Goal: Find specific page/section: Find specific page/section

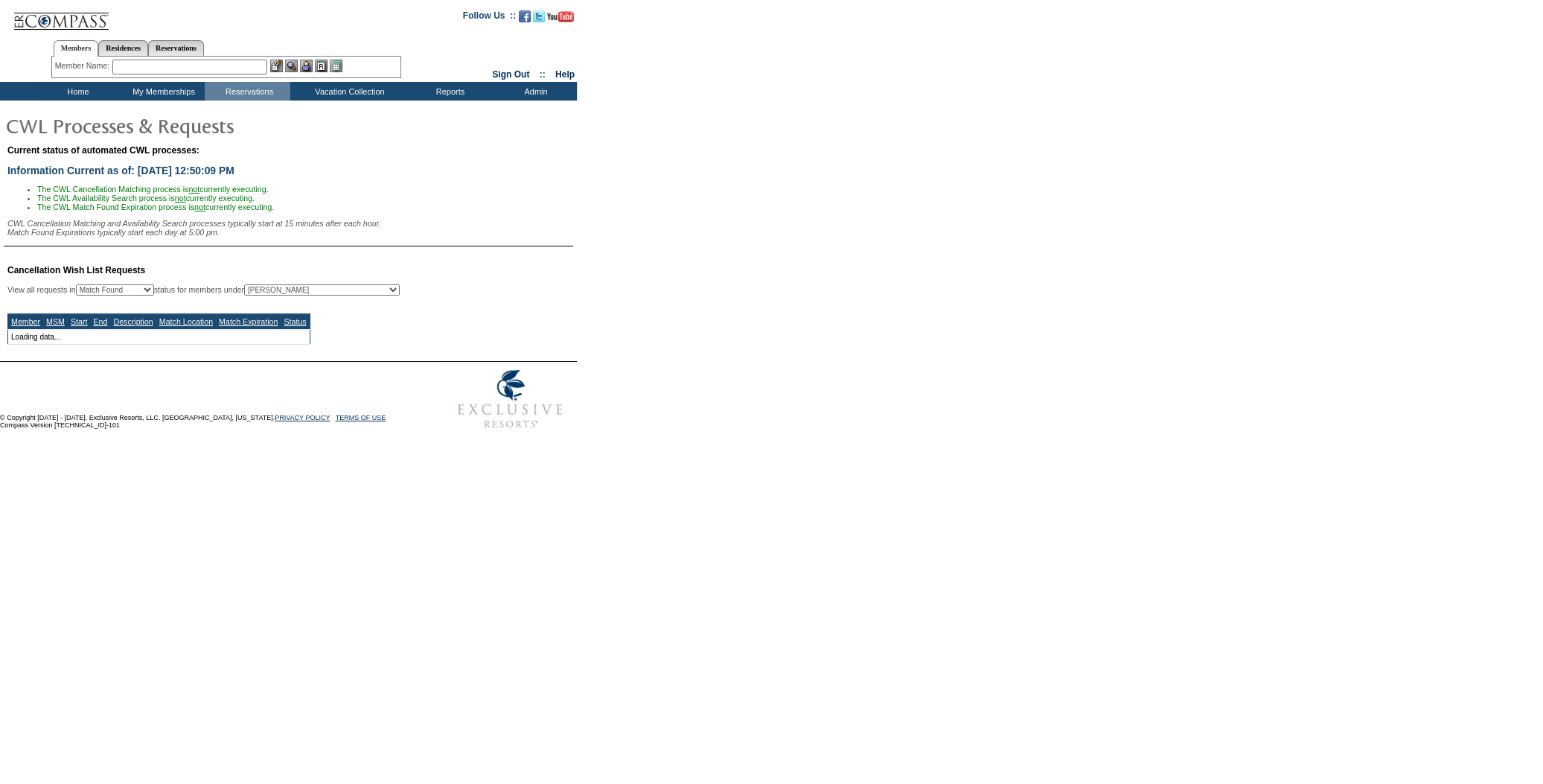
select select "50"
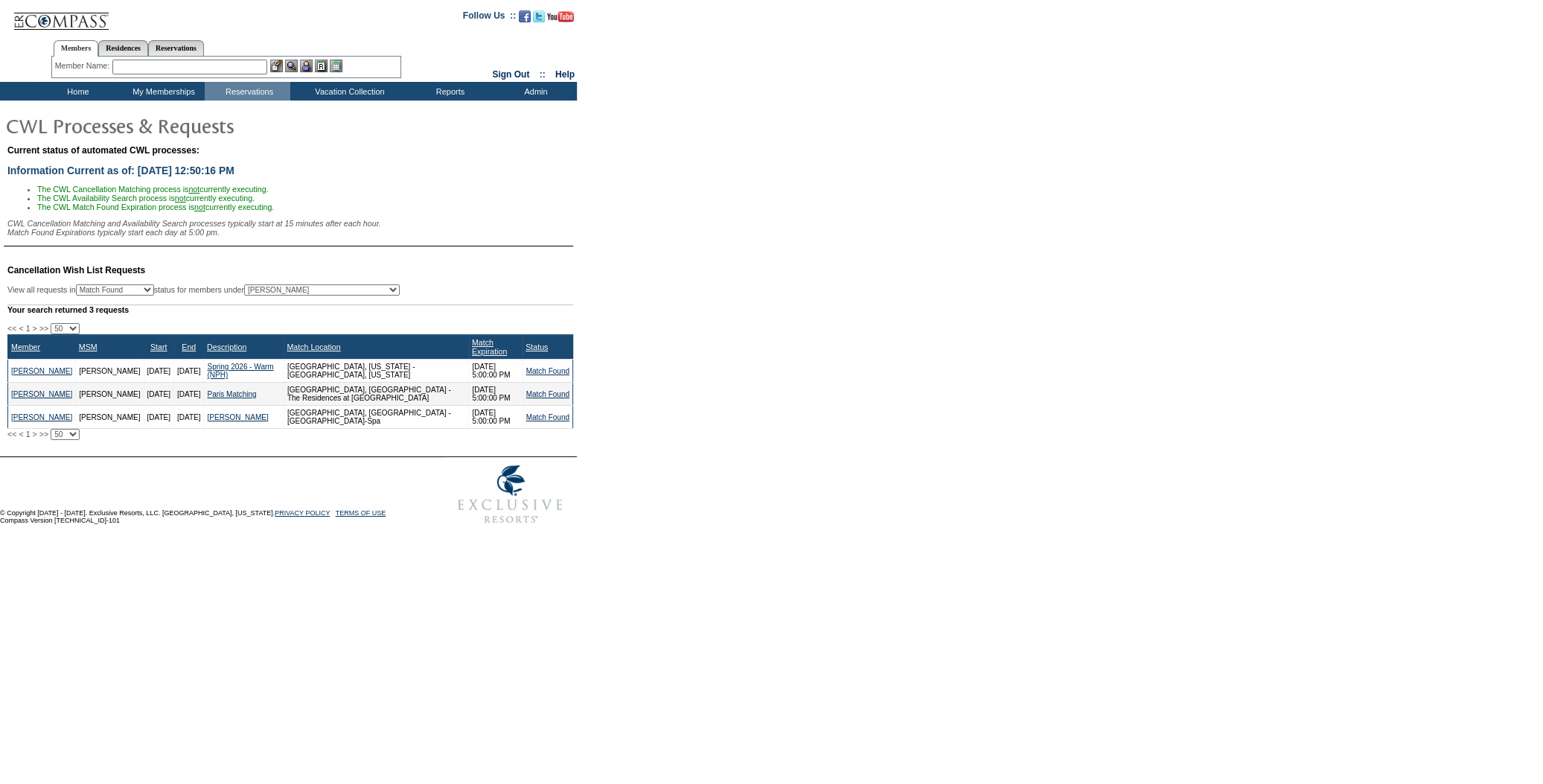
click at [30, 400] on td "Virk, Monica" at bounding box center [42, 394] width 68 height 23
click at [23, 398] on link "Virk, Monica" at bounding box center [42, 394] width 61 height 8
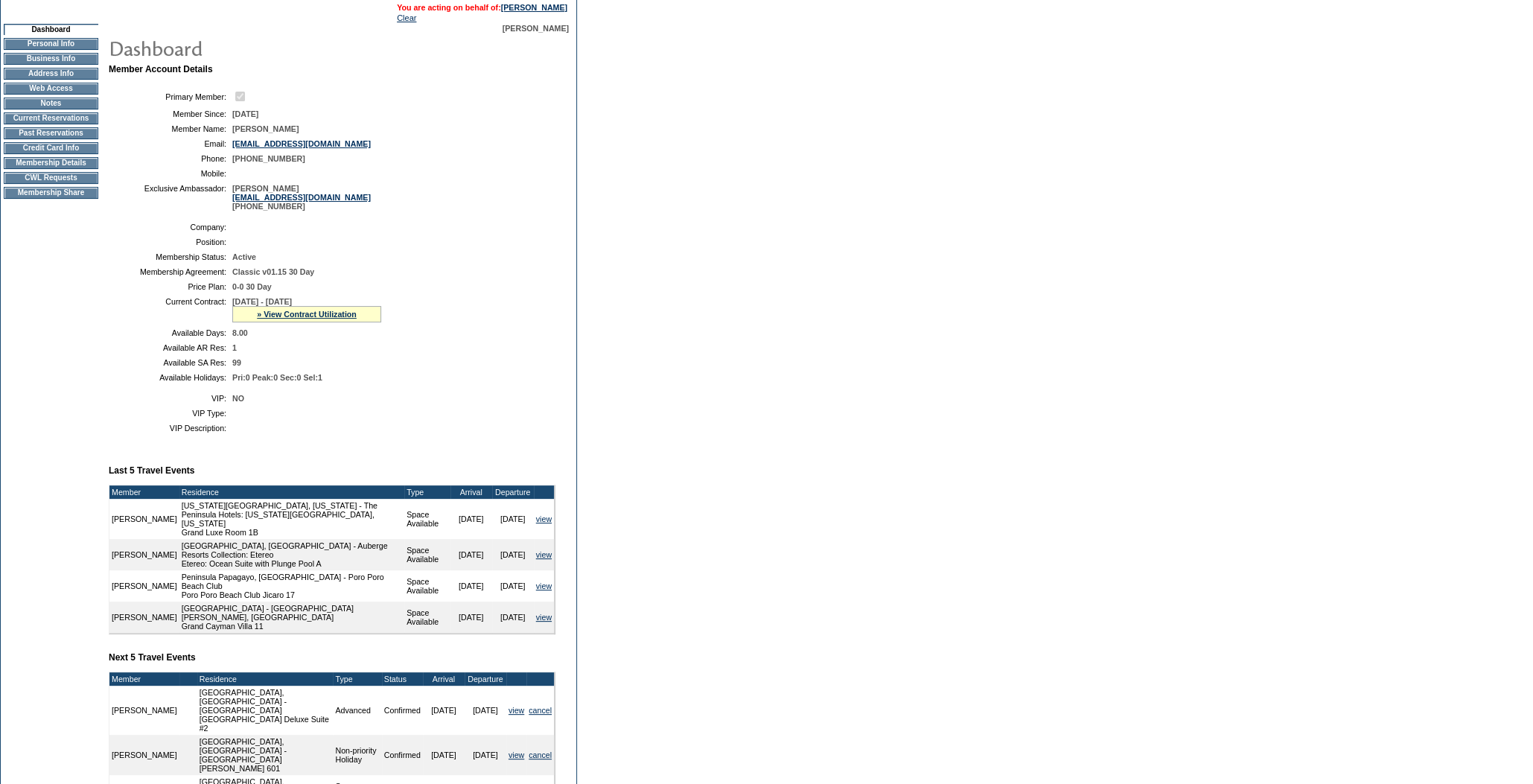
scroll to position [271, 0]
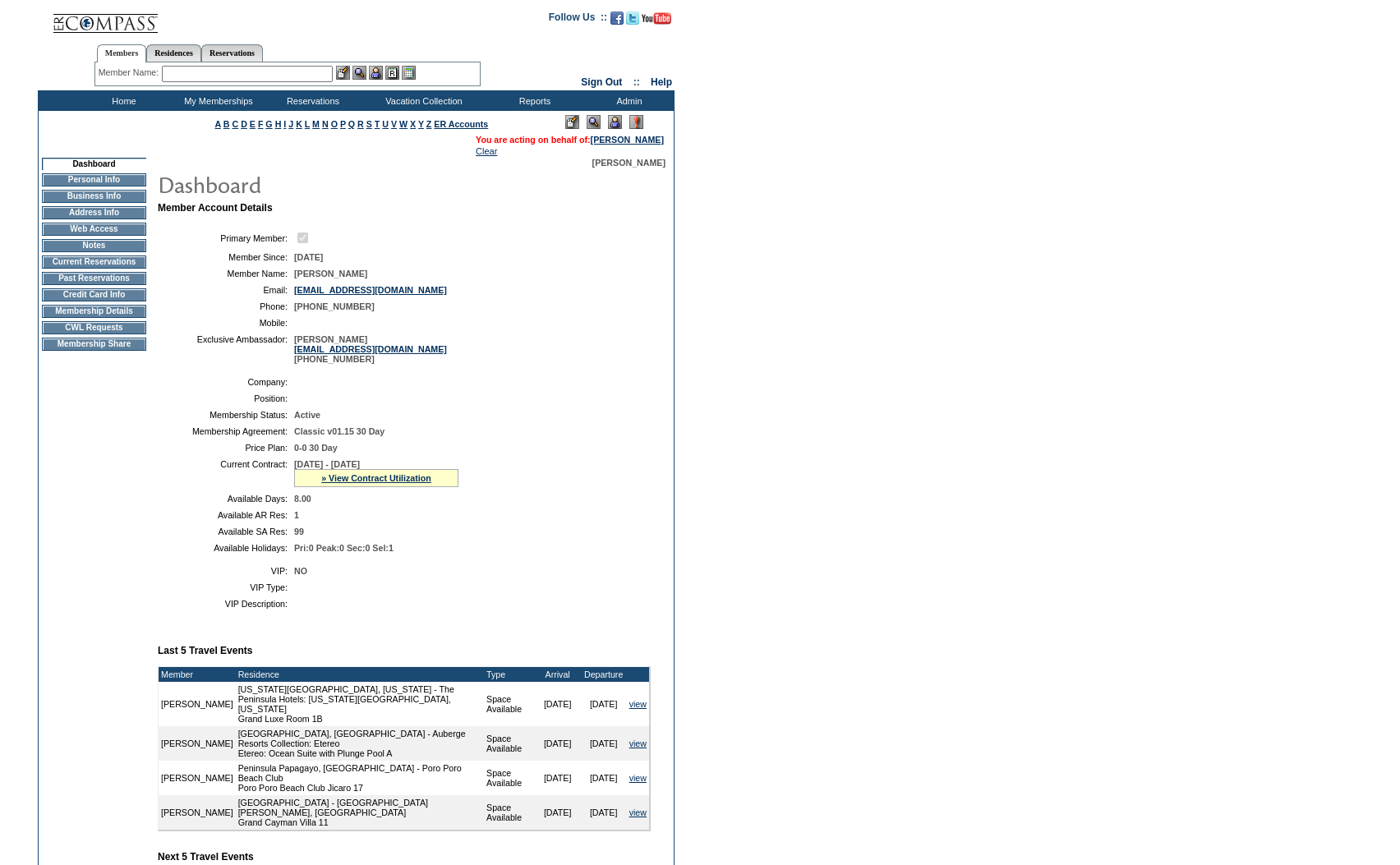
scroll to position [298, 0]
